Goal: Task Accomplishment & Management: Manage account settings

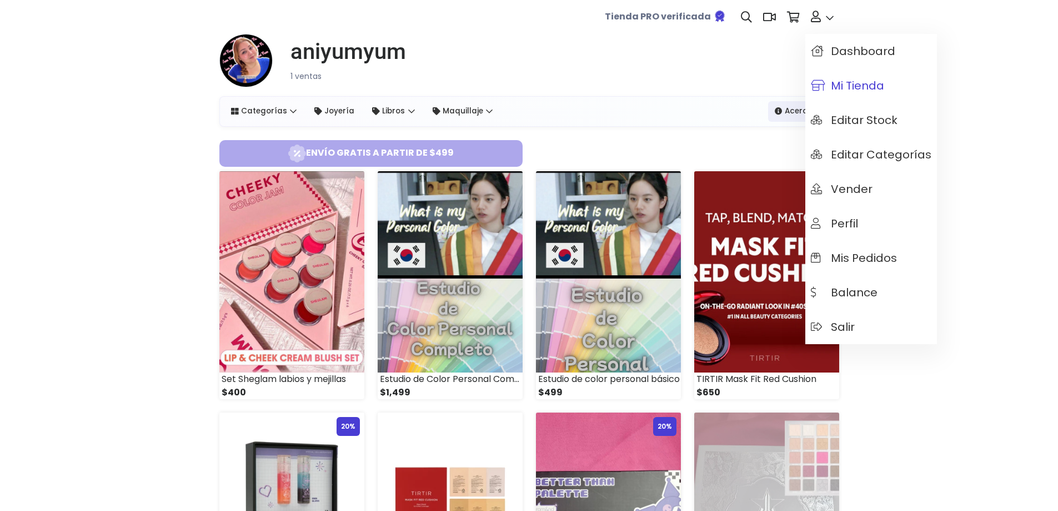
click at [834, 85] on span "Mi tienda" at bounding box center [847, 85] width 73 height 12
click at [854, 256] on span "Mis pedidos" at bounding box center [854, 258] width 86 height 12
